Goal: Task Accomplishment & Management: Use online tool/utility

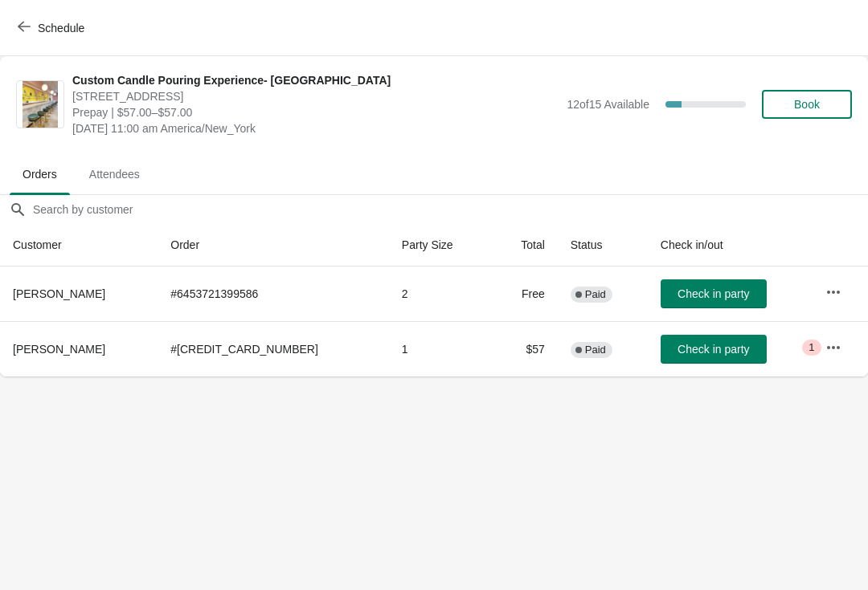
click at [830, 346] on icon "button" at bounding box center [833, 348] width 16 height 16
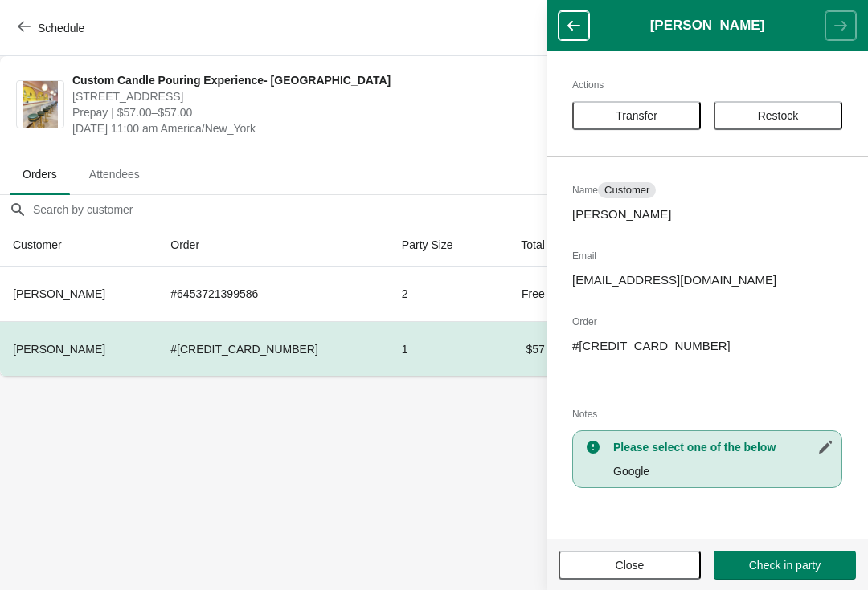
click at [511, 472] on body "Schedule Custom Candle Pouring Experience- Delray Beach 415 East Atlantic Avenu…" at bounding box center [434, 295] width 868 height 590
click at [97, 133] on span "[DATE] 11:00 am America/New_York" at bounding box center [315, 129] width 486 height 16
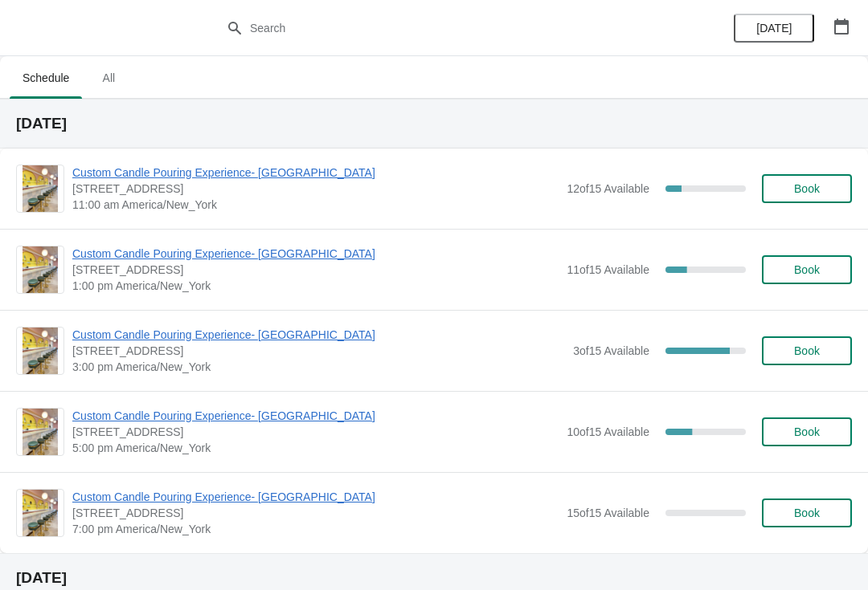
click at [271, 174] on span "Custom Candle Pouring Experience- [GEOGRAPHIC_DATA]" at bounding box center [315, 173] width 486 height 16
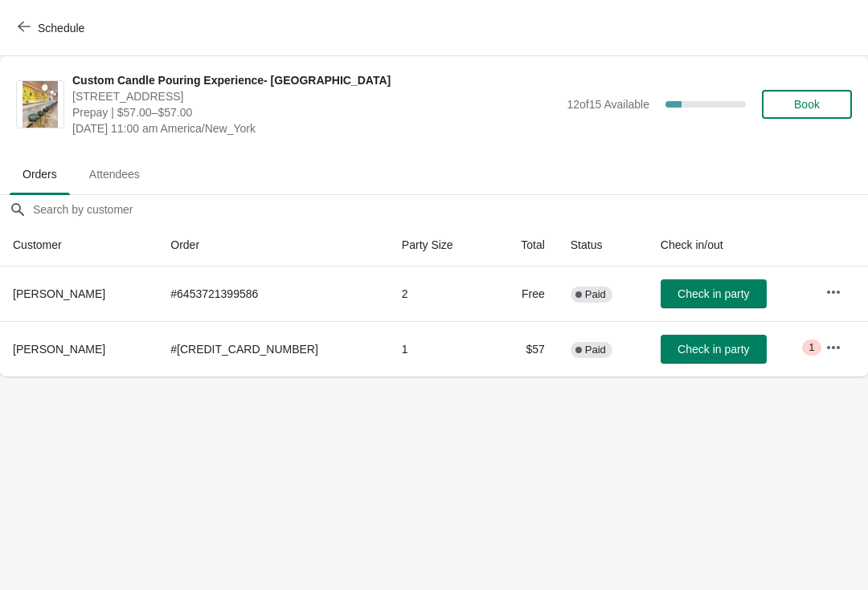
click at [703, 340] on button "Check in party" at bounding box center [713, 349] width 106 height 29
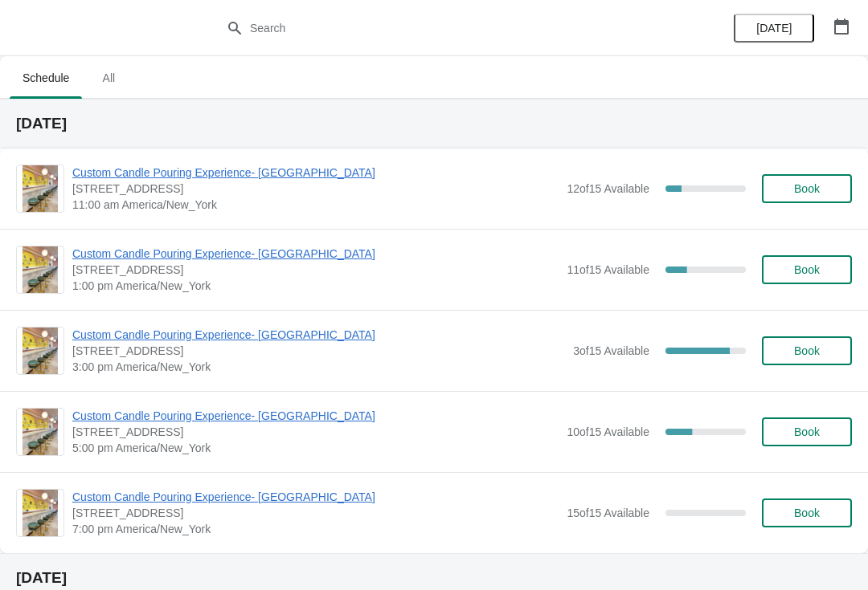
click at [270, 179] on span "Custom Candle Pouring Experience- [GEOGRAPHIC_DATA]" at bounding box center [315, 173] width 486 height 16
